Goal: Use online tool/utility

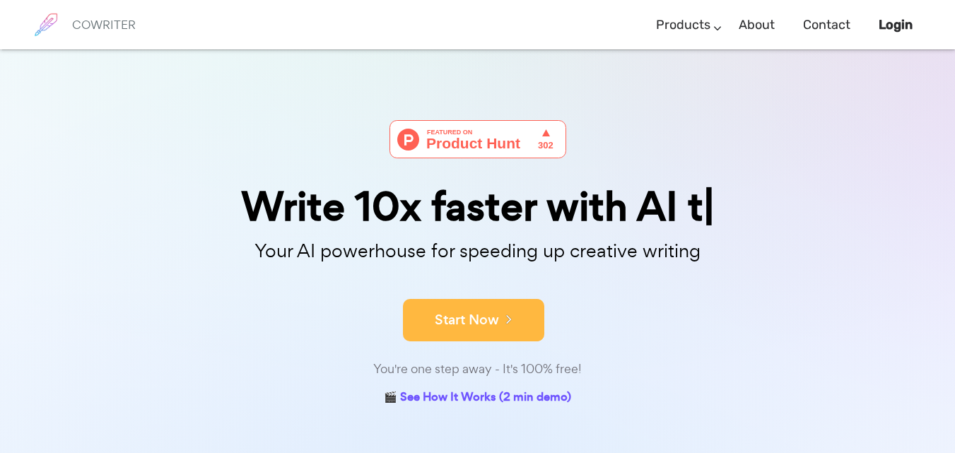
click at [442, 311] on button "Start Now" at bounding box center [473, 320] width 141 height 42
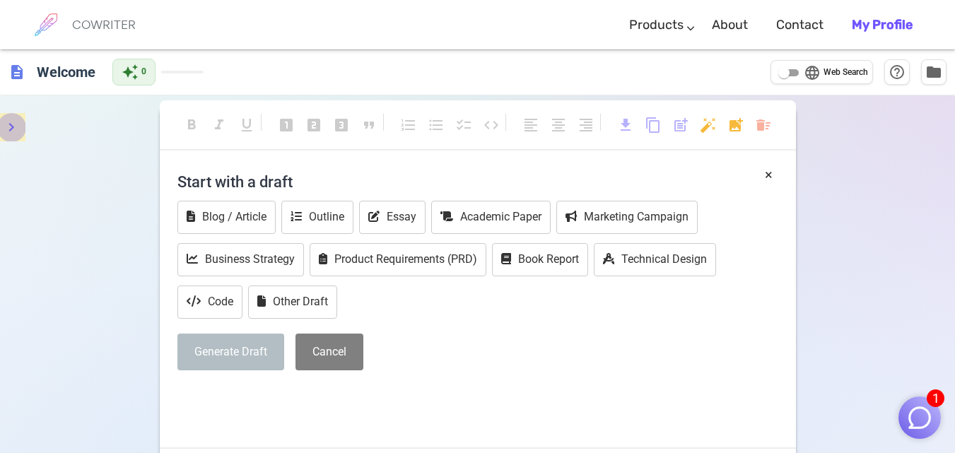
click at [7, 116] on button "menu" at bounding box center [11, 127] width 28 height 28
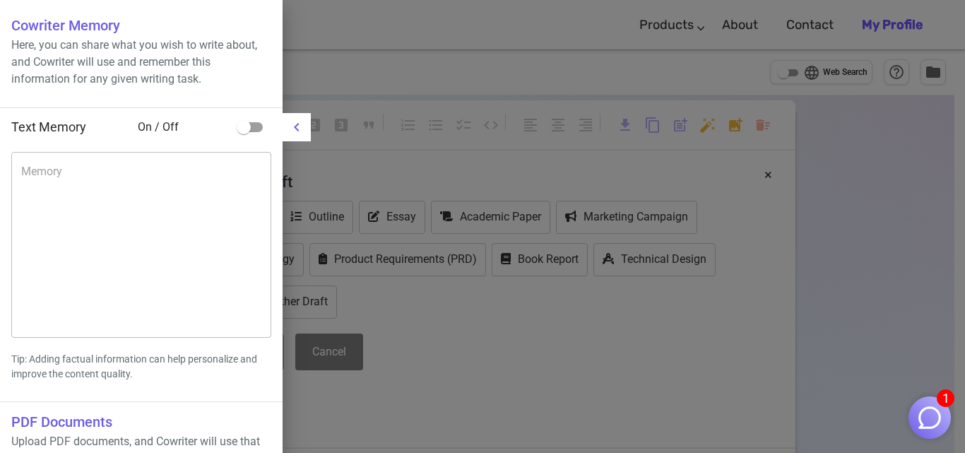
click at [444, 134] on div at bounding box center [482, 226] width 965 height 453
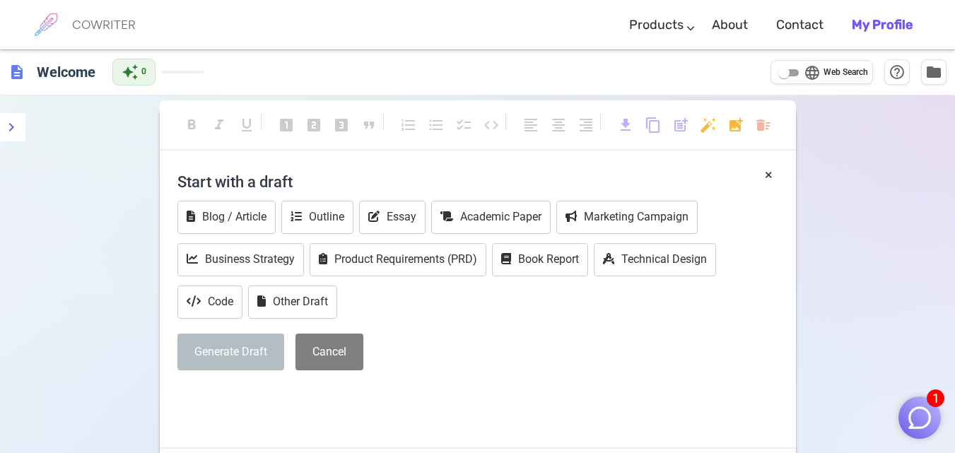
click at [125, 214] on div "format_bold format_italic format_underlined looks_one looks_two looks_3 format_…" at bounding box center [477, 335] width 955 height 481
click at [766, 175] on button "×" at bounding box center [769, 175] width 8 height 20
